Goal: Information Seeking & Learning: Find specific fact

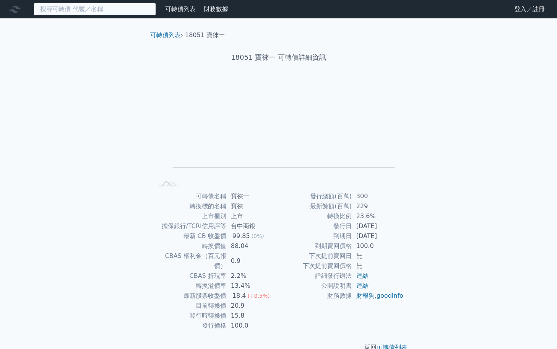
click at [117, 10] on input at bounding box center [95, 9] width 122 height 13
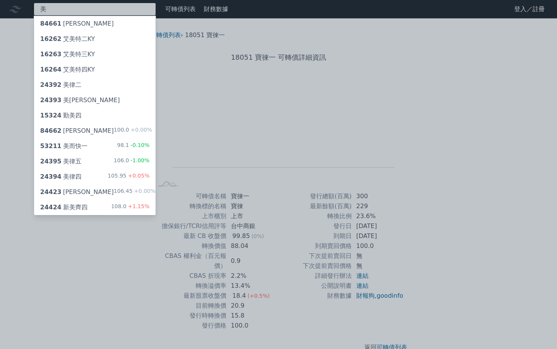
type input "美"
click at [109, 179] on div "美 84661 美吉吉一KY 16262 艾美特二KY 16263 艾美特三KY 16264 艾美特四KY 24392 美律二 24393 美律三 15324…" at bounding box center [278, 182] width 557 height 364
click at [78, 179] on div "24394 美律四" at bounding box center [60, 176] width 41 height 9
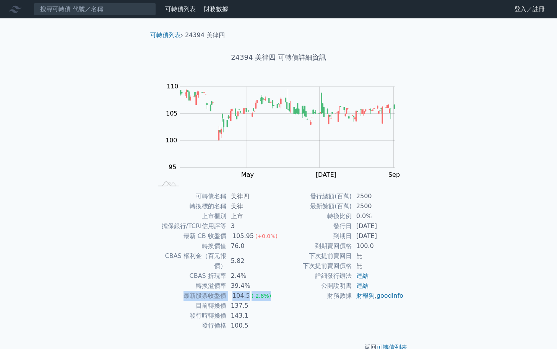
drag, startPoint x: 187, startPoint y: 288, endPoint x: 269, endPoint y: 287, distance: 82.6
click at [269, 290] on tr "最新股票收盤價 104.5 (-2.8%)" at bounding box center [215, 295] width 125 height 10
drag, startPoint x: 252, startPoint y: 296, endPoint x: 199, endPoint y: 299, distance: 53.2
click at [199, 300] on tr "目前轉換價 137.5" at bounding box center [215, 305] width 125 height 10
click at [264, 300] on td "137.5" at bounding box center [252, 305] width 52 height 10
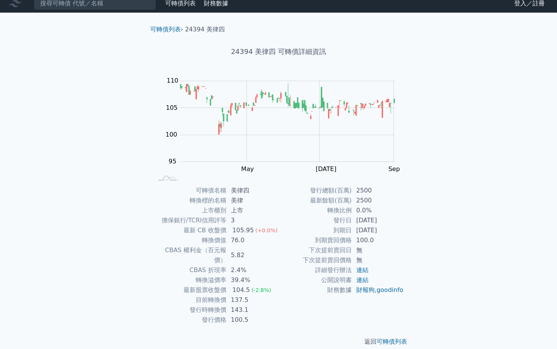
scroll to position [5, 0]
click at [107, 10] on input at bounding box center [95, 3] width 122 height 13
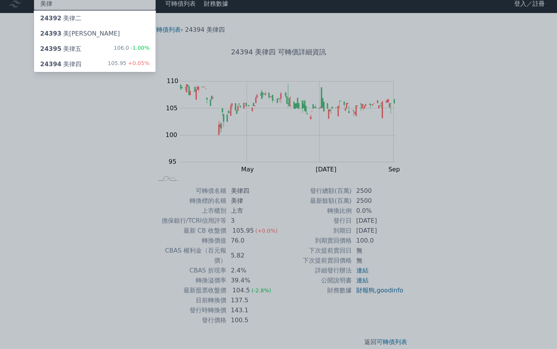
type input "美律"
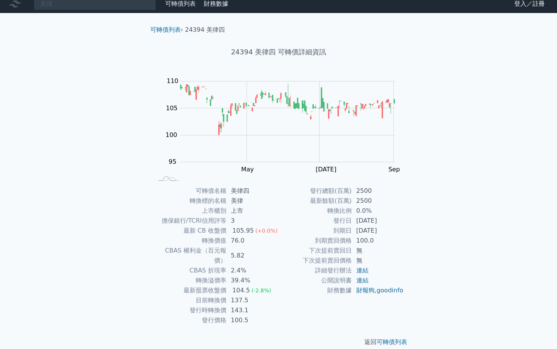
click at [79, 50] on div "美律 可轉債列表 財務數據 可轉債列表 財務數據 登入／註冊 登入／註冊 可轉債列表 › 24394 美律四 24394 美律四 可轉債詳細資訊 Zoom O…" at bounding box center [278, 177] width 557 height 364
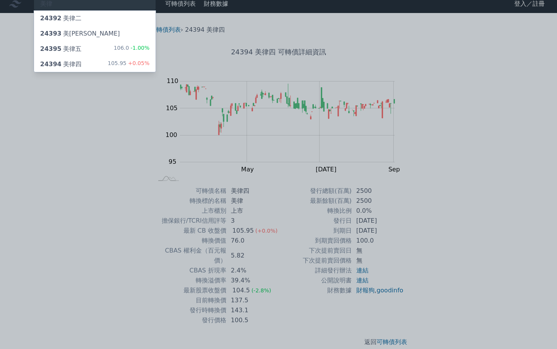
click at [60, 52] on div "24395 美律五" at bounding box center [60, 48] width 41 height 9
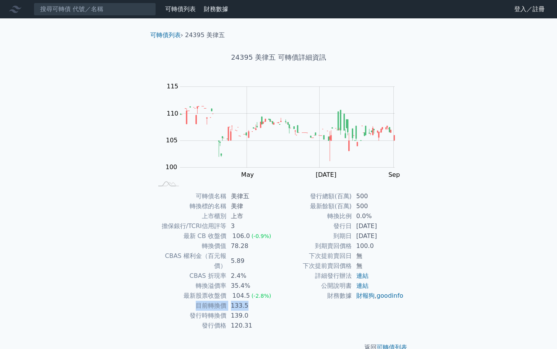
drag, startPoint x: 197, startPoint y: 298, endPoint x: 248, endPoint y: 299, distance: 51.2
click at [248, 300] on tr "目前轉換價 133.5" at bounding box center [215, 305] width 125 height 10
click at [261, 310] on td "139.0" at bounding box center [252, 315] width 52 height 10
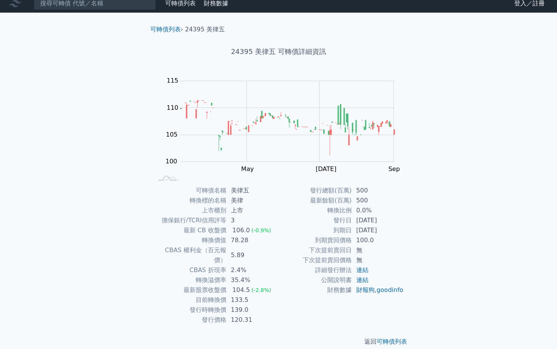
scroll to position [5, 0]
drag, startPoint x: 230, startPoint y: 290, endPoint x: 245, endPoint y: 292, distance: 14.3
click at [245, 295] on td "133.5" at bounding box center [252, 300] width 52 height 10
click at [271, 295] on td "133.5" at bounding box center [252, 300] width 52 height 10
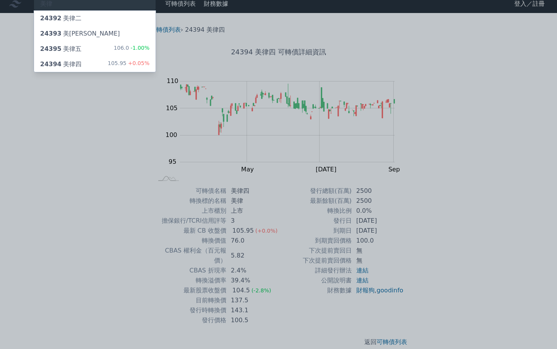
click at [211, 36] on div at bounding box center [278, 174] width 557 height 349
